Goal: Find specific page/section: Find specific page/section

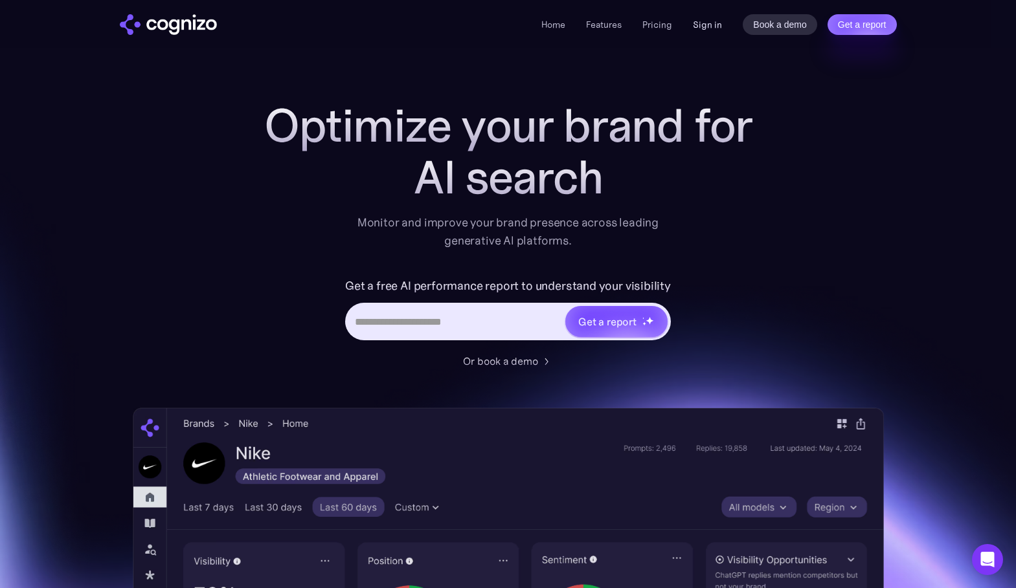
click at [707, 25] on link "Sign in" at bounding box center [707, 25] width 29 height 16
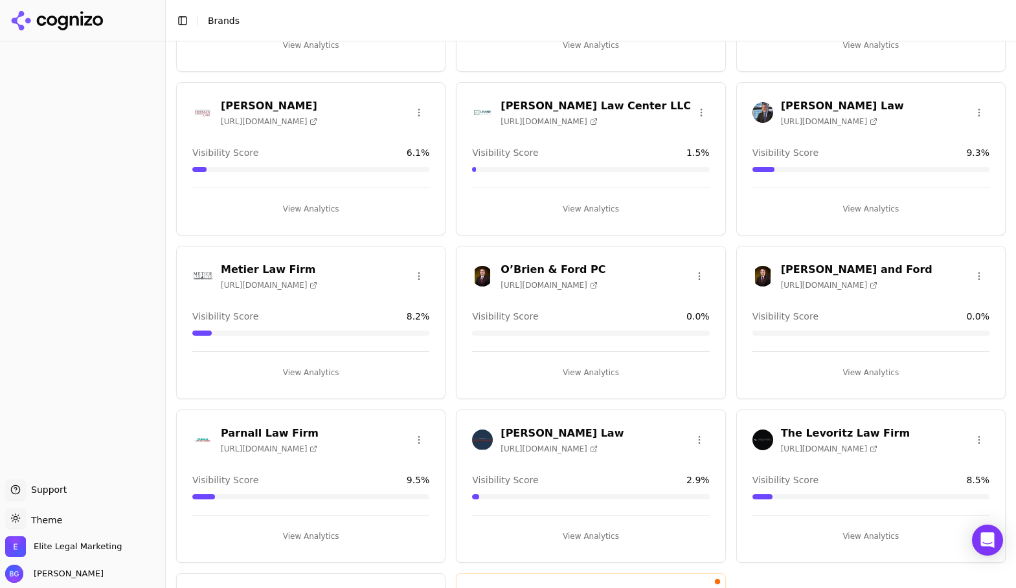
scroll to position [849, 0]
click at [554, 274] on h3 "O’Brien & Ford PC" at bounding box center [552, 269] width 105 height 16
